Goal: Communication & Community: Participate in discussion

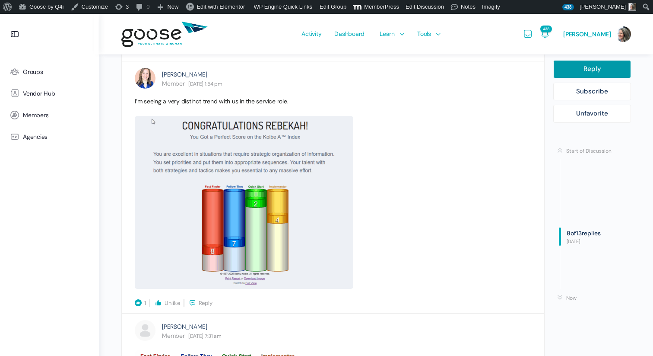
scroll to position [1955, 0]
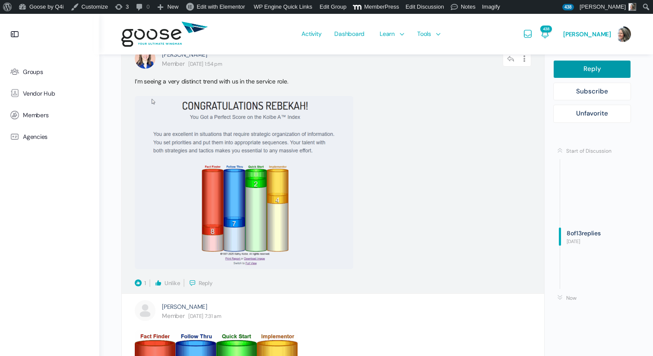
click at [206, 283] on span "Reply" at bounding box center [206, 282] width 14 height 7
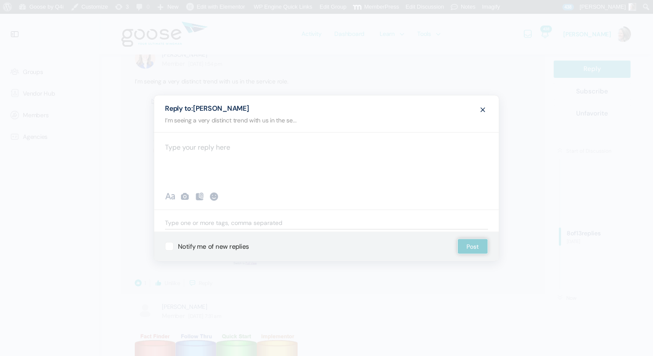
click at [202, 151] on div at bounding box center [326, 158] width 345 height 52
click at [184, 195] on icon at bounding box center [185, 196] width 10 height 10
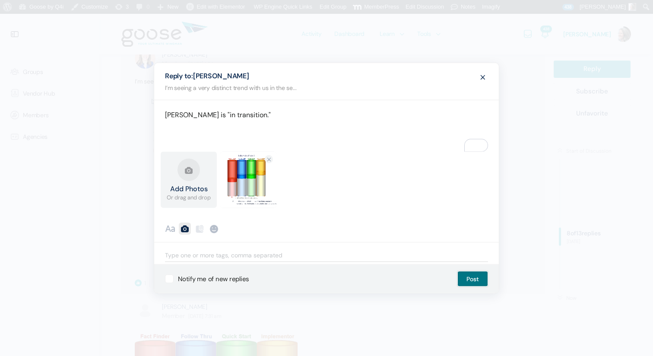
click at [479, 276] on button "Post" at bounding box center [472, 279] width 31 height 16
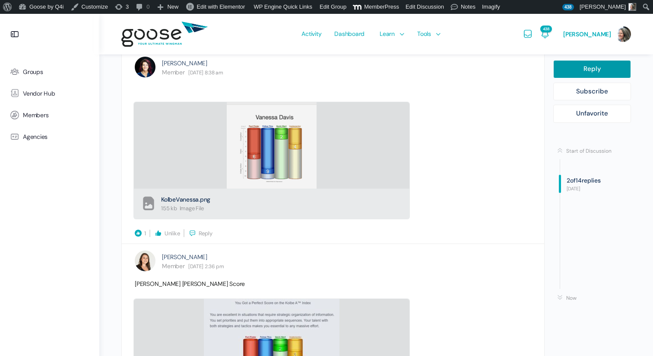
scroll to position [748, 0]
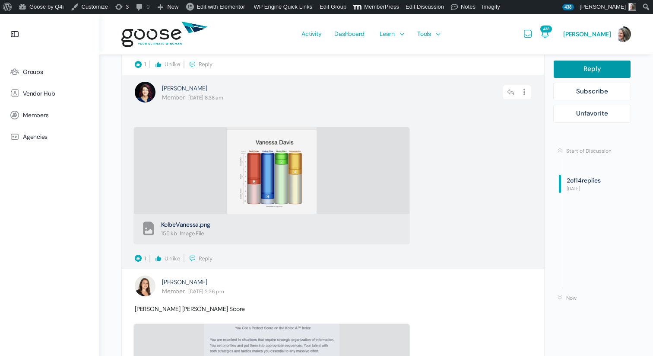
click at [206, 258] on span "Reply" at bounding box center [206, 257] width 14 height 7
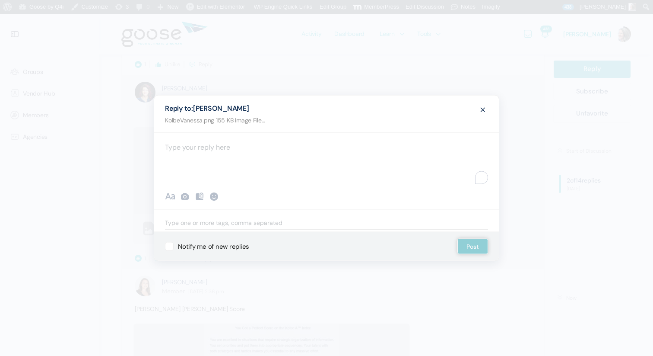
click at [216, 153] on div "To enrich screen reader interactions, please activate Accessibility in Grammarl…" at bounding box center [326, 158] width 345 height 52
click at [186, 197] on icon at bounding box center [185, 196] width 10 height 10
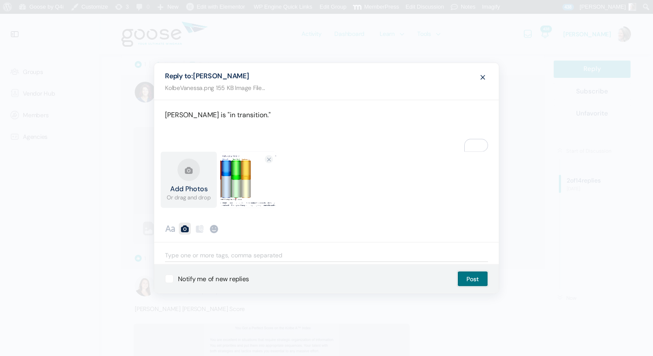
click at [475, 279] on button "Post" at bounding box center [472, 279] width 31 height 16
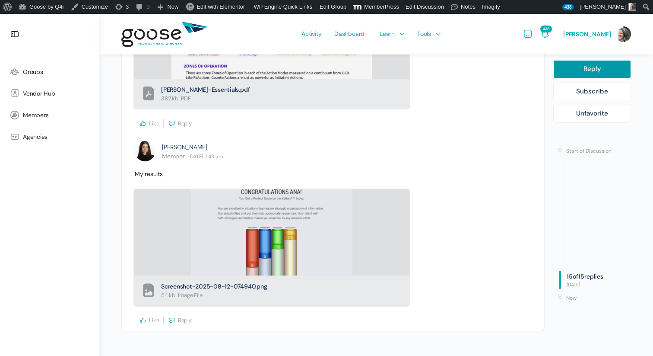
scroll to position [3603, 0]
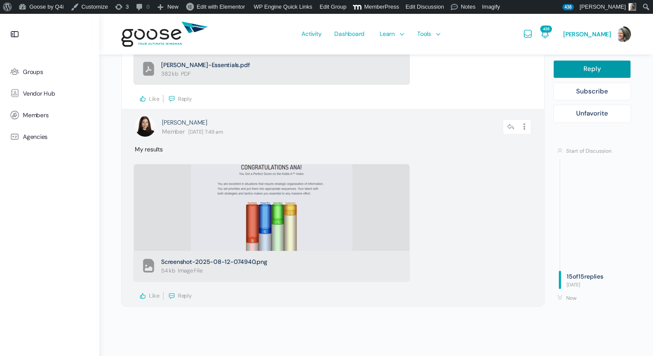
click at [143, 296] on icon at bounding box center [143, 296] width 8 height 8
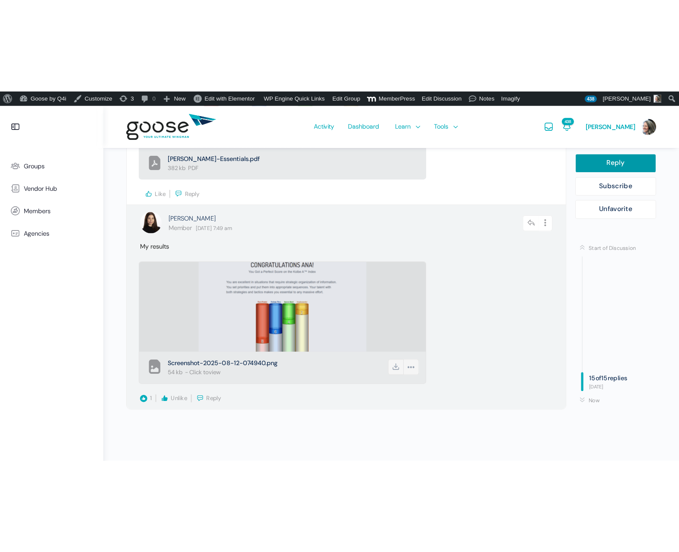
scroll to position [3406, 0]
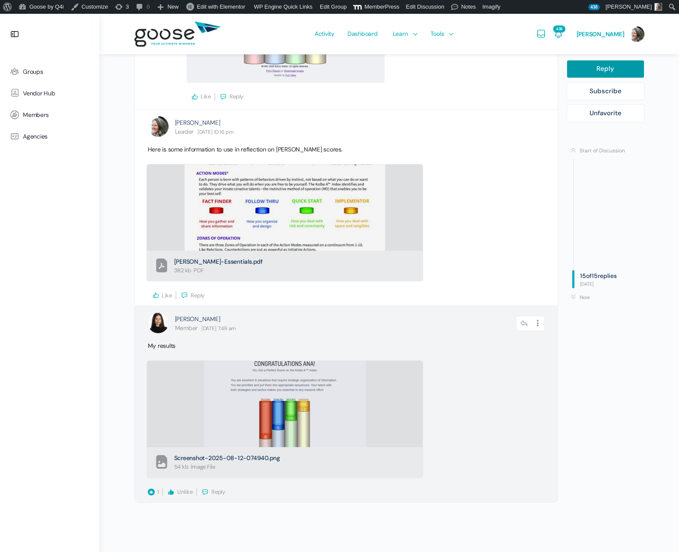
click at [216, 355] on span "Reply" at bounding box center [218, 492] width 14 height 7
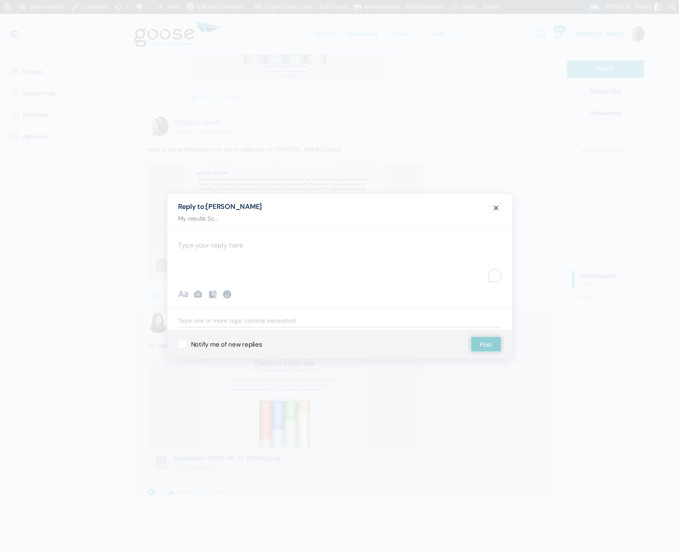
click at [209, 255] on div "To enrich screen reader interactions, please activate Accessibility in Grammarl…" at bounding box center [339, 257] width 345 height 52
click at [200, 294] on icon at bounding box center [198, 294] width 10 height 10
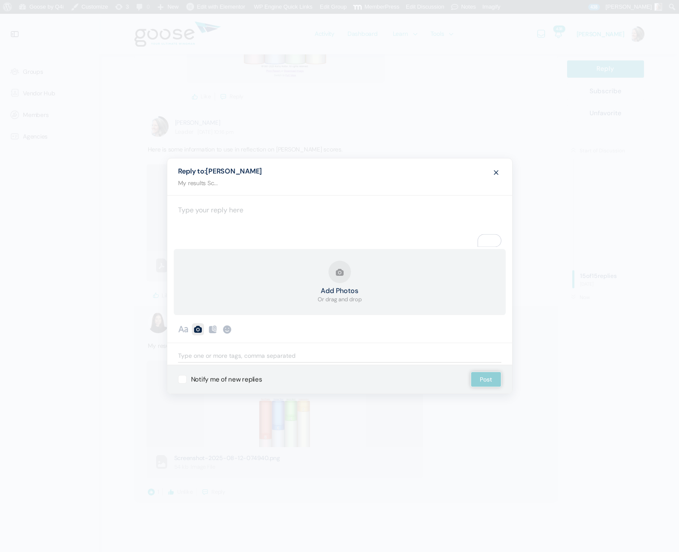
click at [370, 286] on div "Add Photos Or drag and drop" at bounding box center [340, 282] width 332 height 66
click at [340, 288] on strong "Add Photos" at bounding box center [339, 291] width 44 height 7
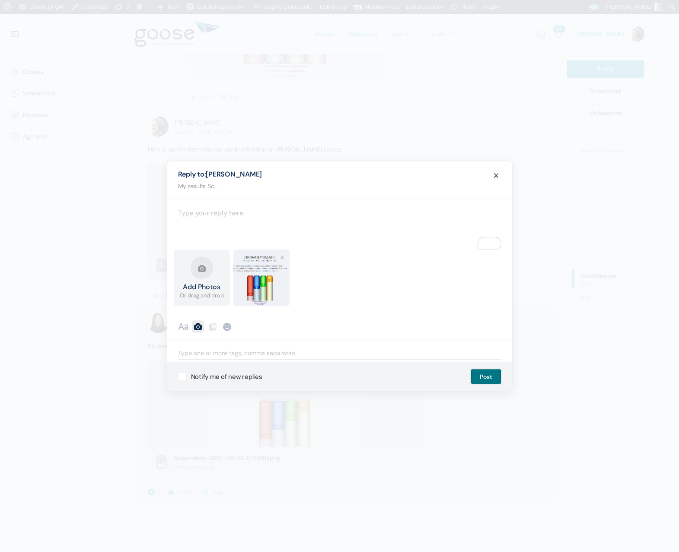
click at [493, 355] on button "Post" at bounding box center [485, 377] width 31 height 16
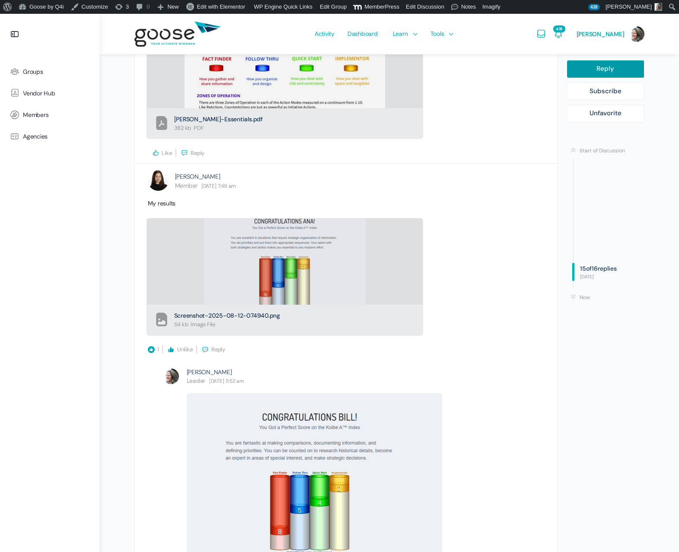
scroll to position [3527, 0]
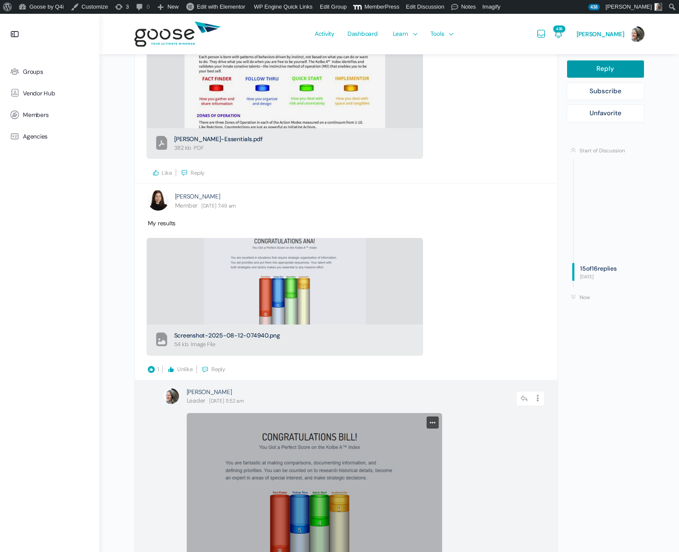
click at [398, 355] on link at bounding box center [314, 499] width 255 height 173
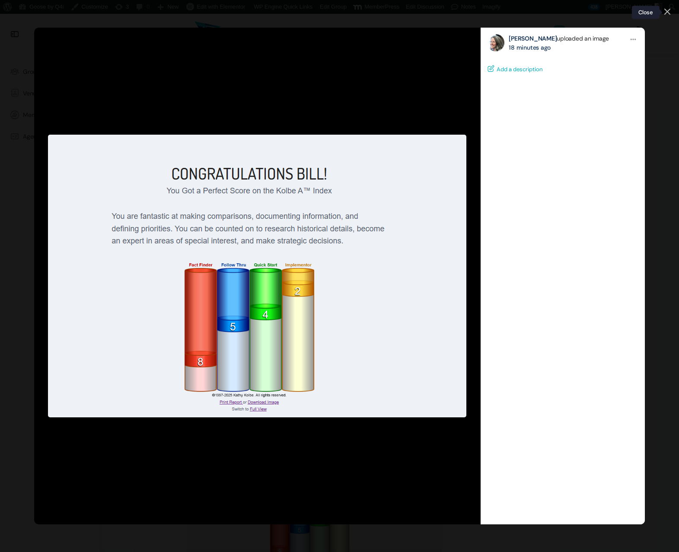
drag, startPoint x: 668, startPoint y: 12, endPoint x: 665, endPoint y: 19, distance: 7.7
click at [653, 12] on icon at bounding box center [667, 12] width 6 height 6
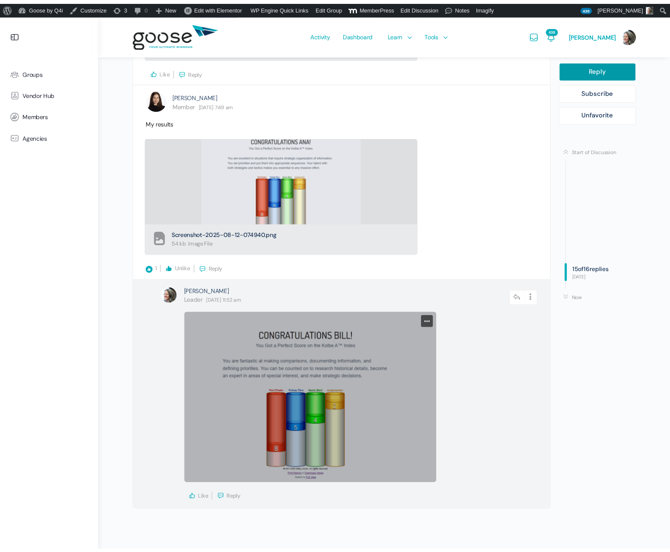
scroll to position [3639, 0]
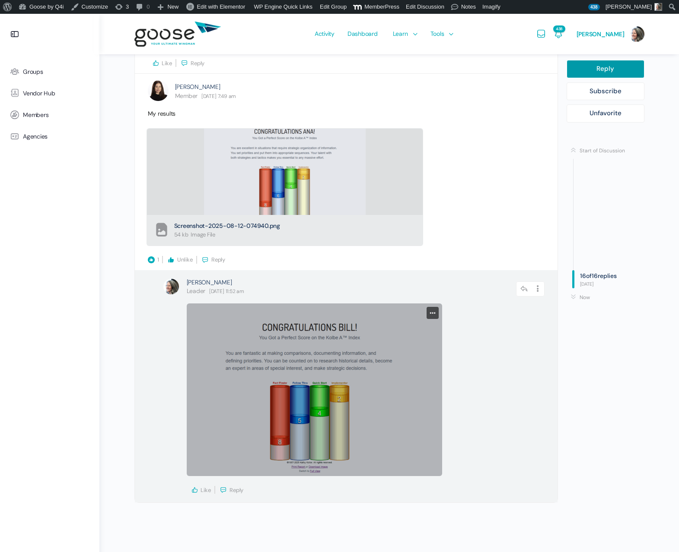
click at [395, 355] on link at bounding box center [314, 390] width 255 height 173
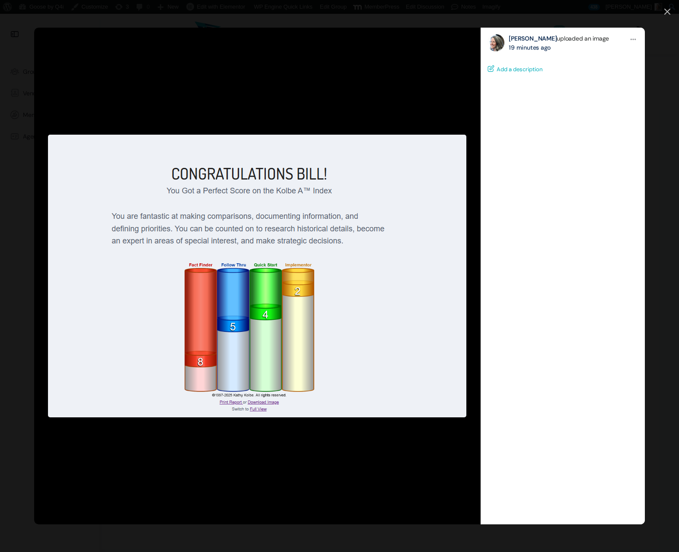
click at [653, 11] on icon at bounding box center [667, 12] width 6 height 6
click at [653, 11] on input "Search" at bounding box center [634, 7] width 86 height 10
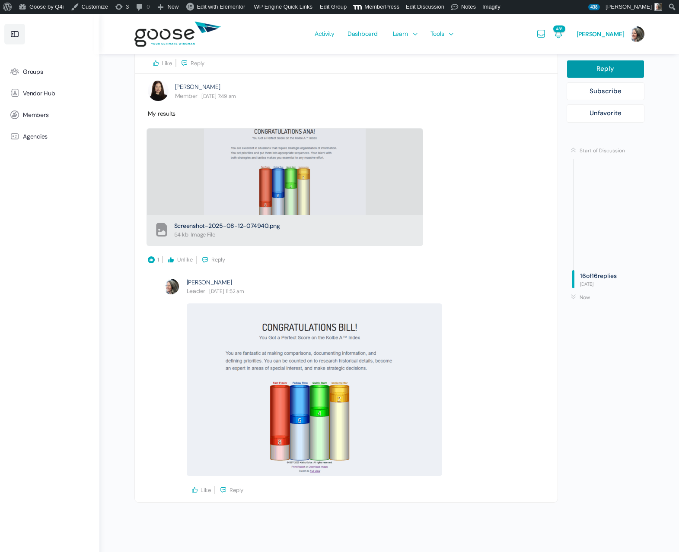
click at [14, 31] on icon at bounding box center [15, 34] width 10 height 10
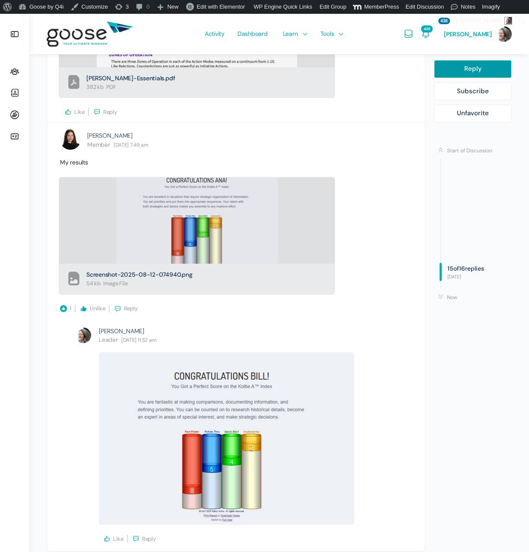
scroll to position [3648, 0]
